Goal: Information Seeking & Learning: Learn about a topic

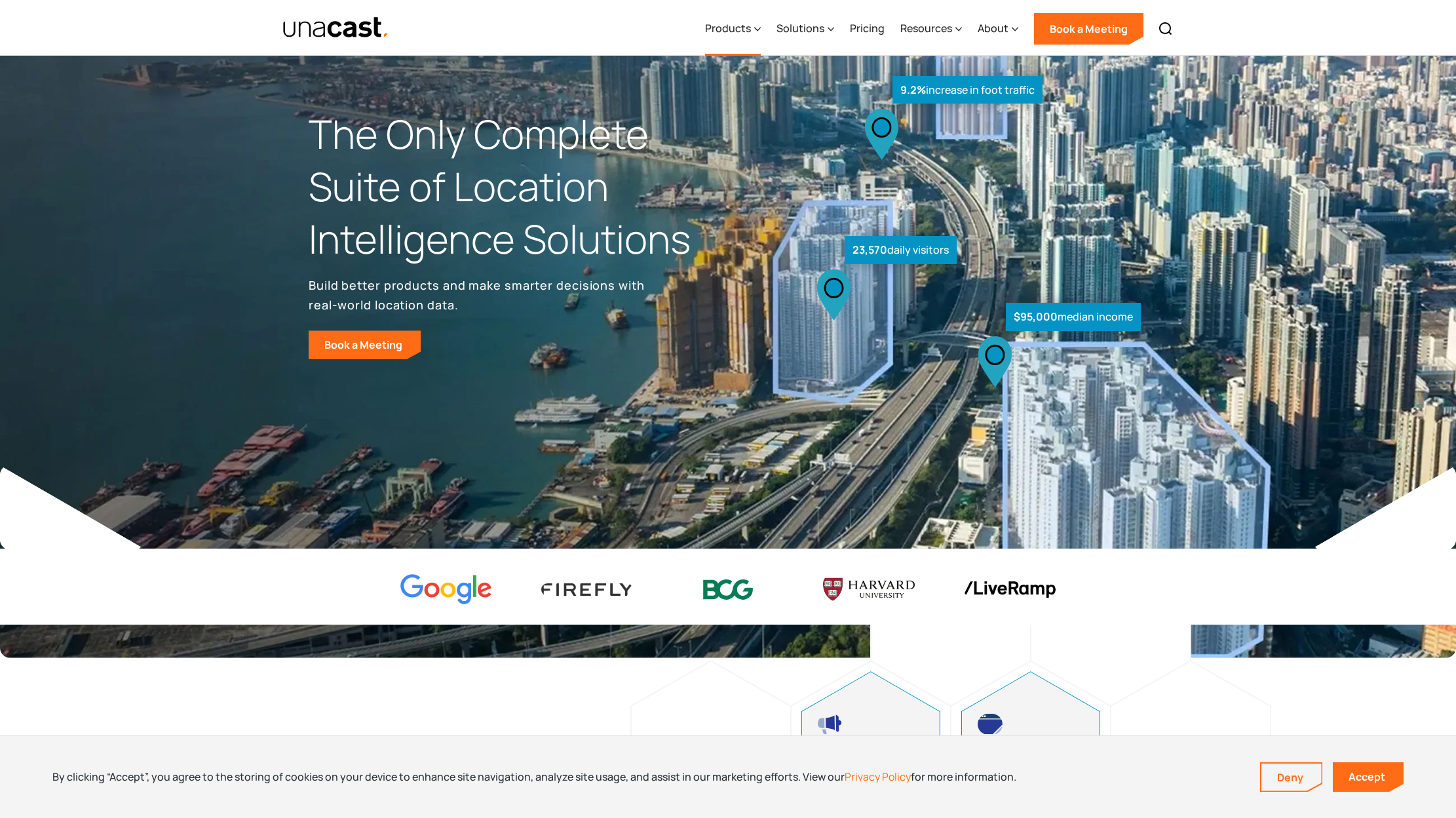
click at [754, 33] on div "Products" at bounding box center [733, 28] width 56 height 53
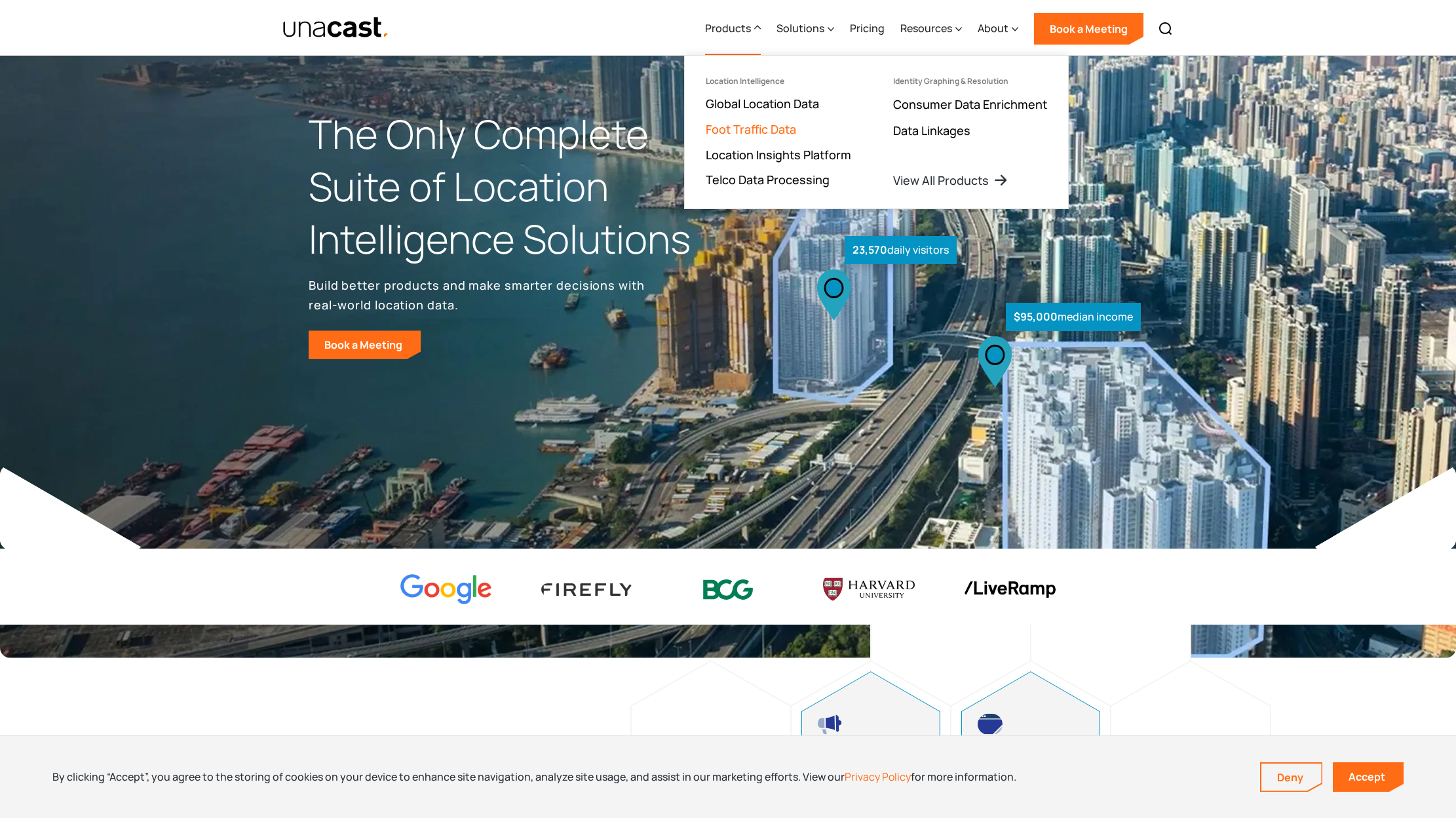
click at [774, 127] on link "Foot Traffic Data" at bounding box center [750, 129] width 91 height 16
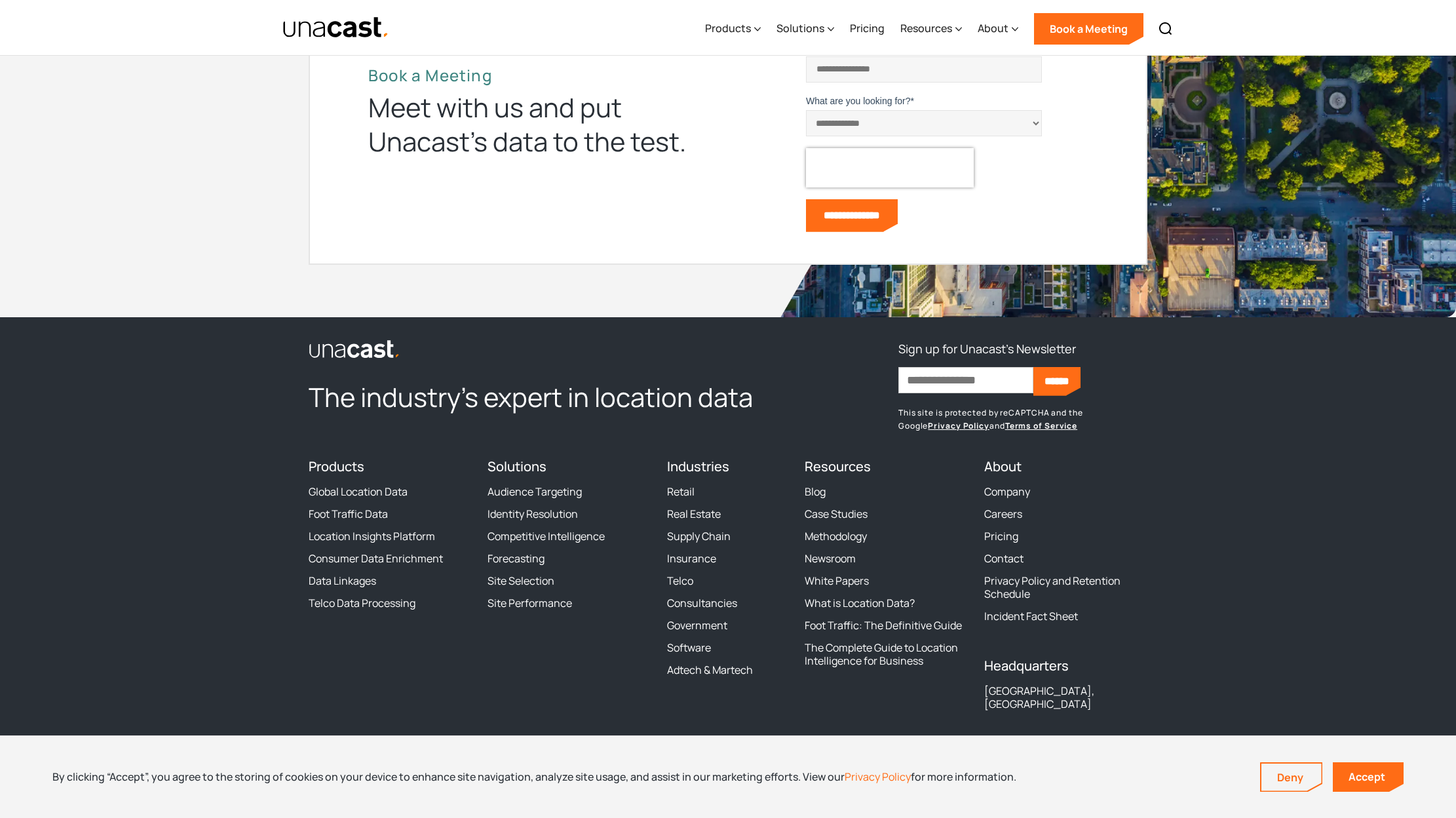
scroll to position [3342, 0]
click at [1003, 536] on link "Pricing" at bounding box center [1001, 535] width 35 height 13
